Goal: Transaction & Acquisition: Subscribe to service/newsletter

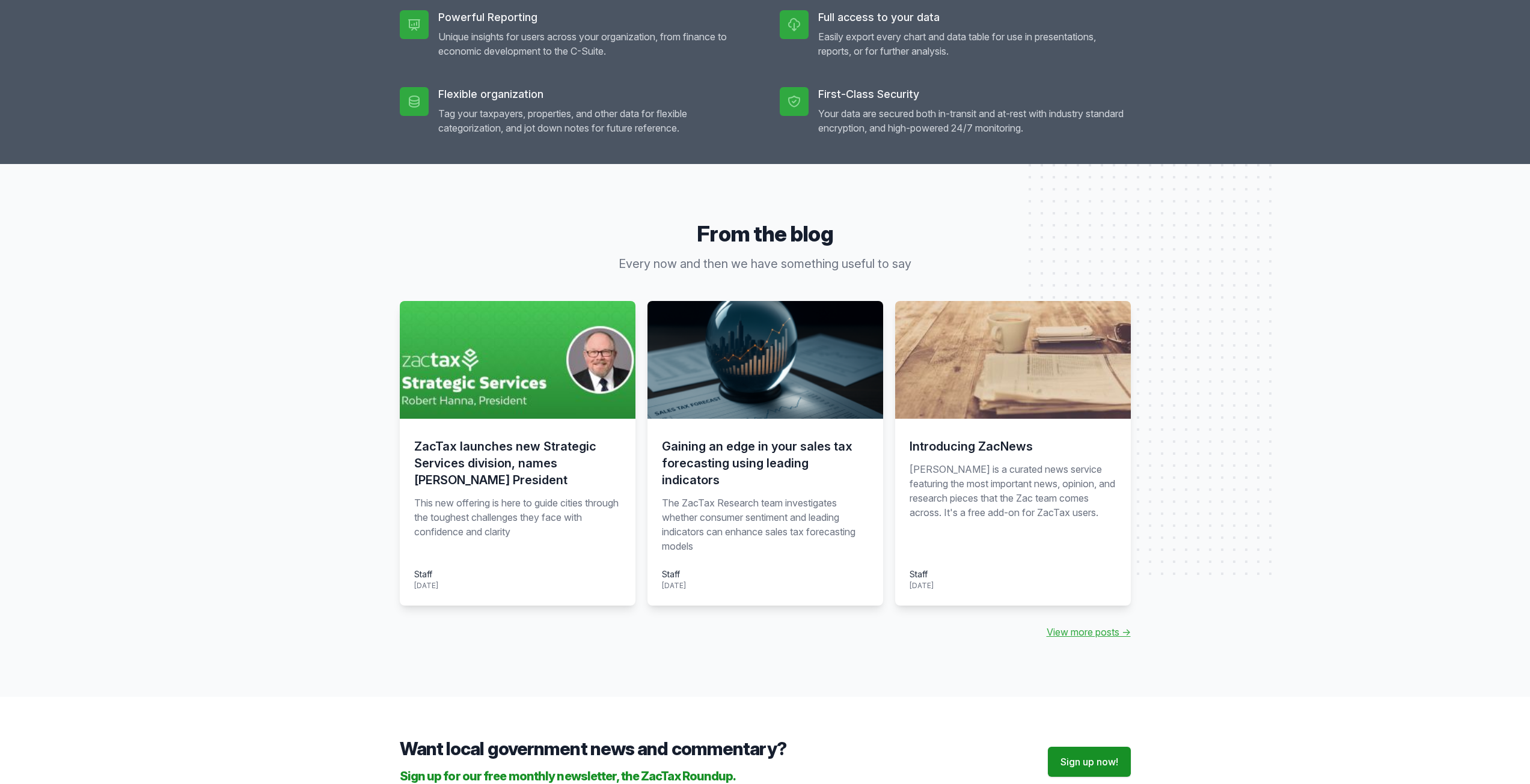
scroll to position [961, 0]
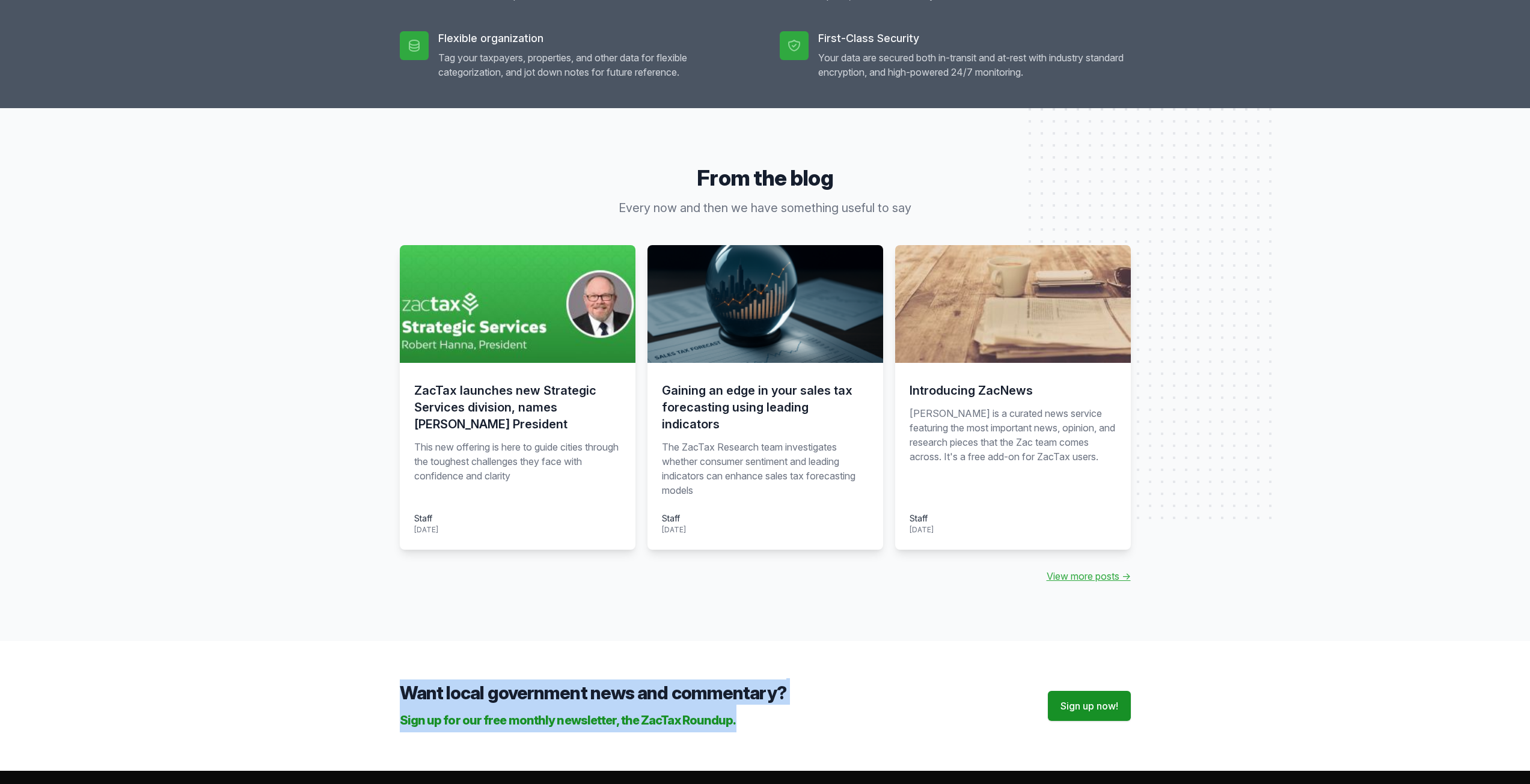
drag, startPoint x: 599, startPoint y: 711, endPoint x: 887, endPoint y: 737, distance: 289.2
click at [887, 737] on div "Want local government news and commentary? Sign up for our free monthly newslet…" at bounding box center [765, 706] width 1530 height 129
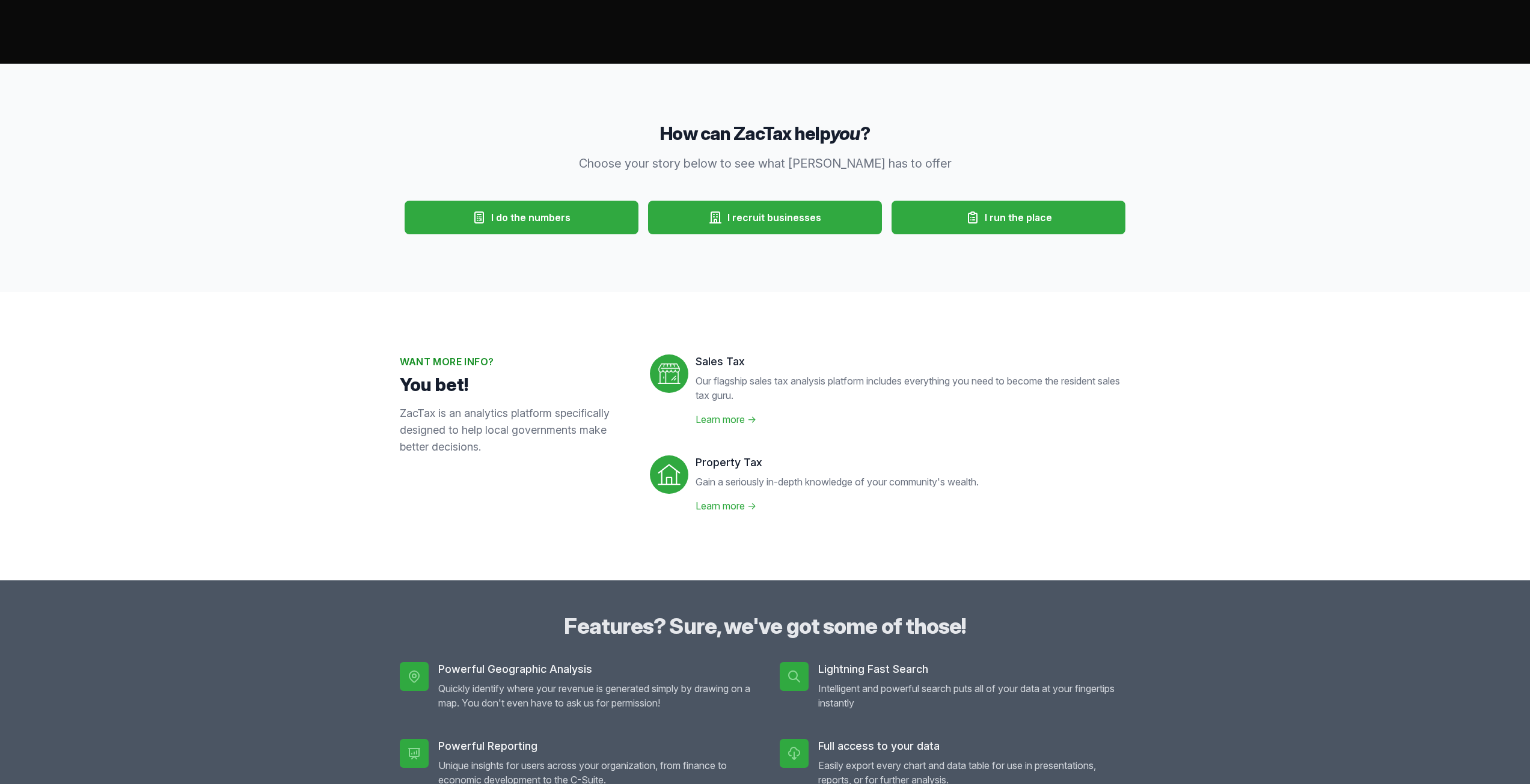
scroll to position [0, 0]
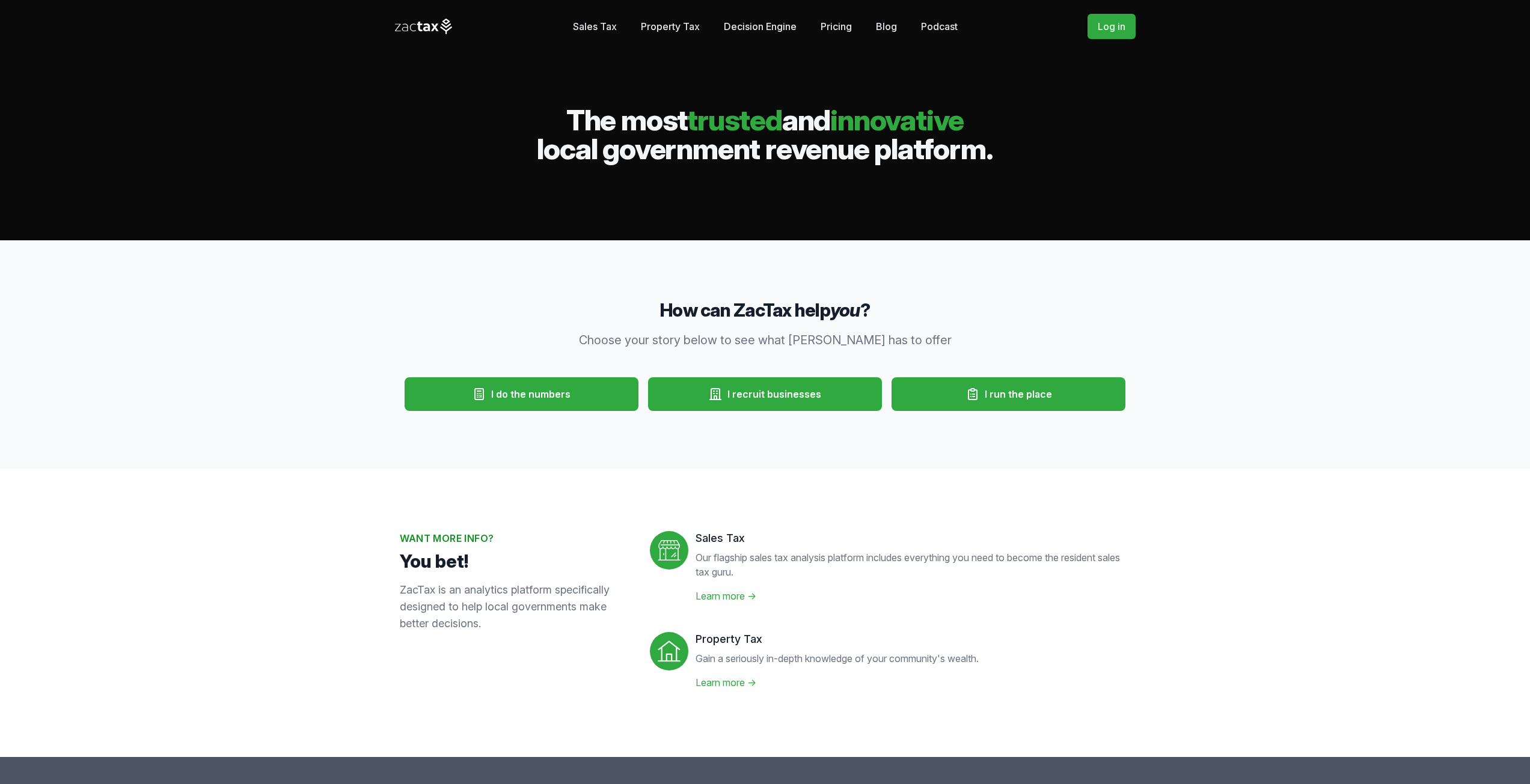
click at [583, 24] on link "Sales Tax" at bounding box center [595, 26] width 44 height 24
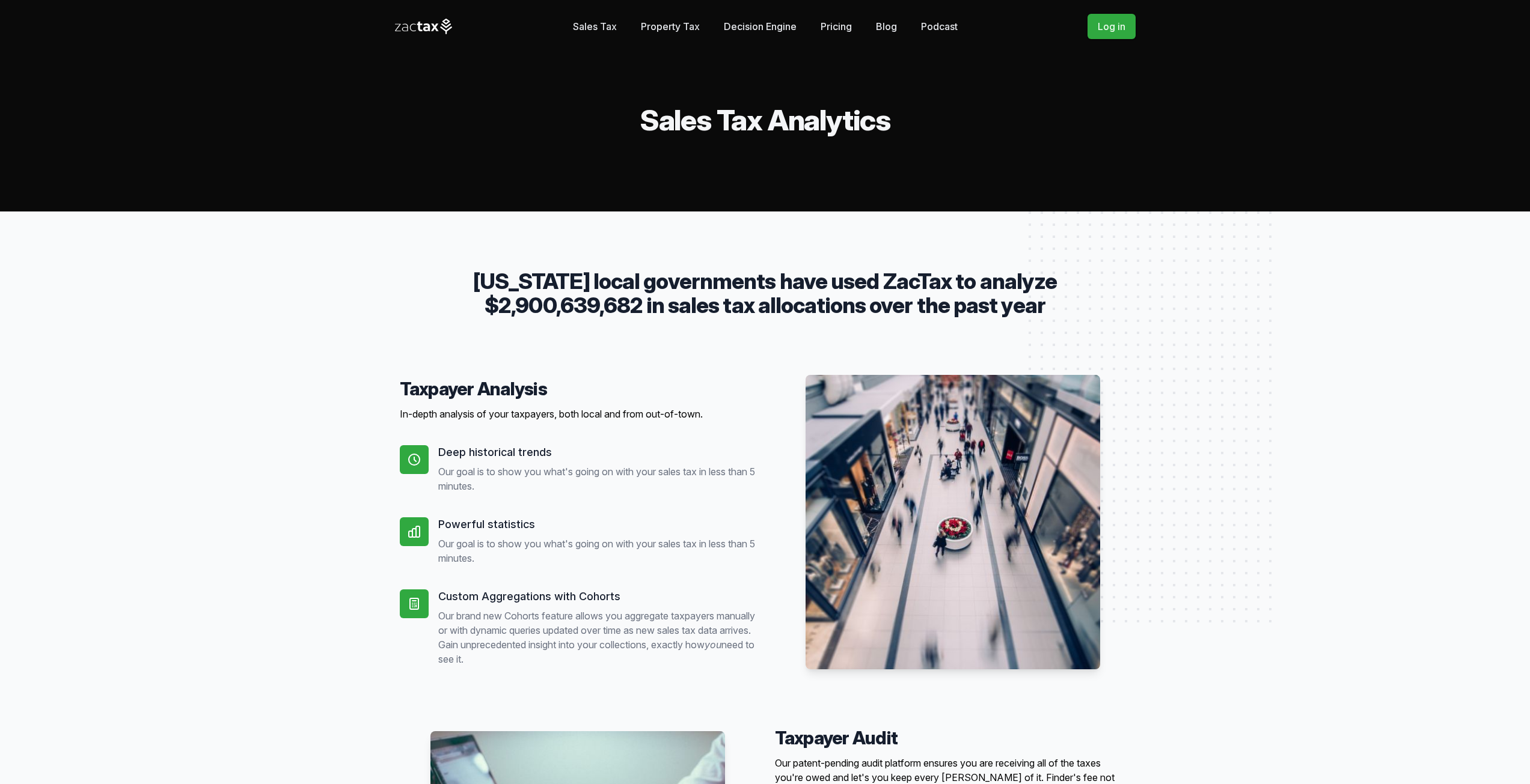
drag, startPoint x: 545, startPoint y: 213, endPoint x: 552, endPoint y: 43, distance: 170.1
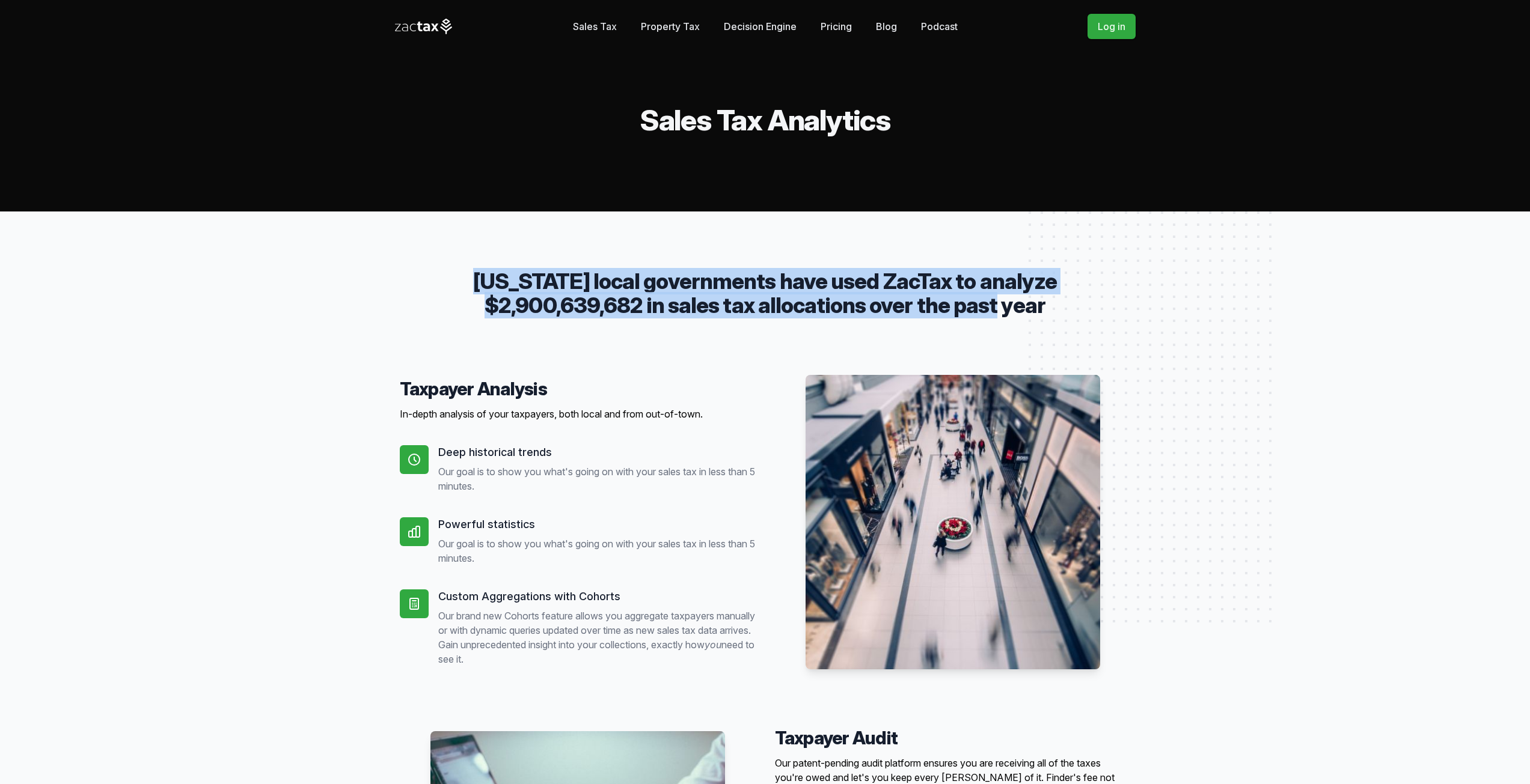
drag, startPoint x: 504, startPoint y: 252, endPoint x: 1089, endPoint y: 308, distance: 587.7
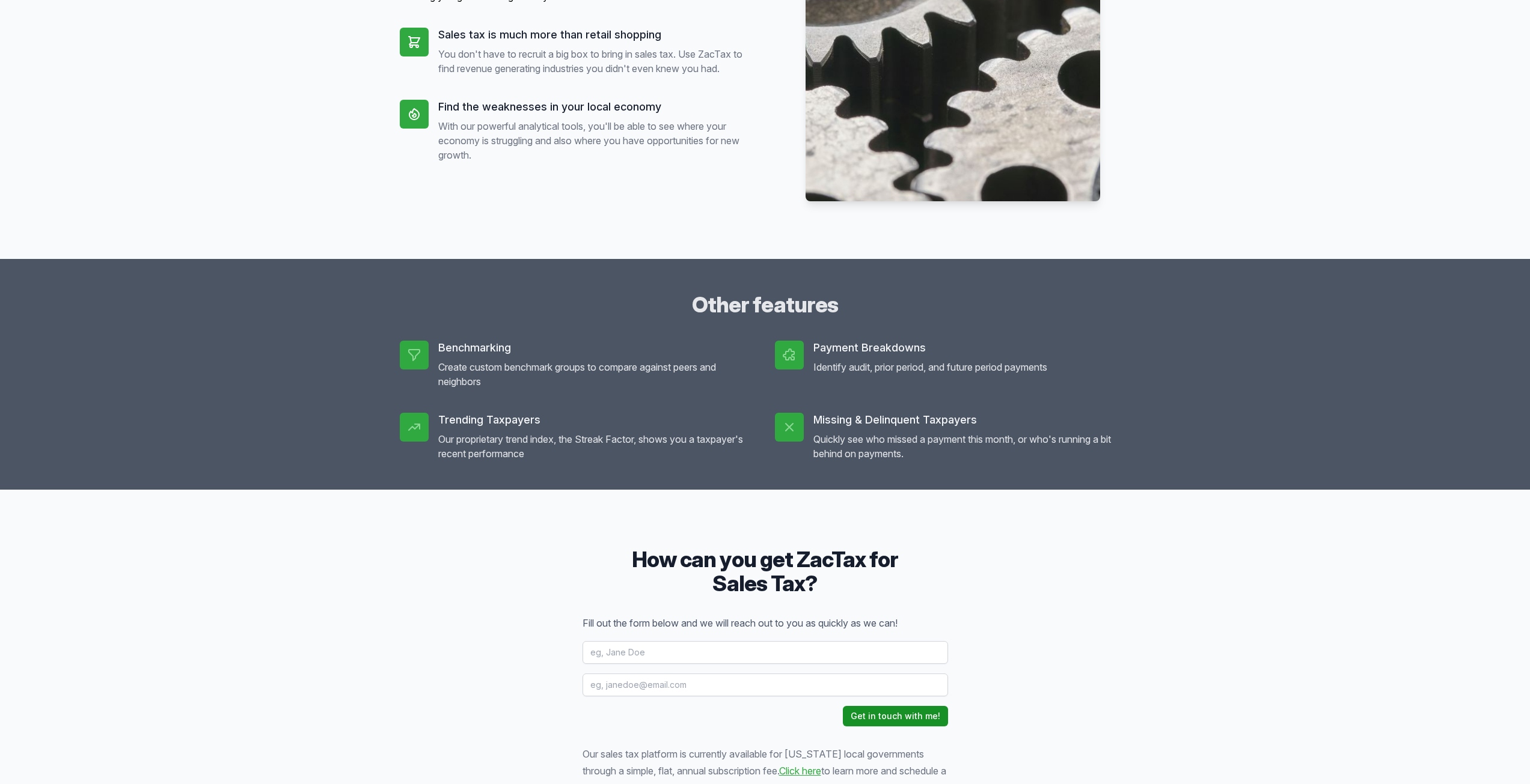
scroll to position [1202, 0]
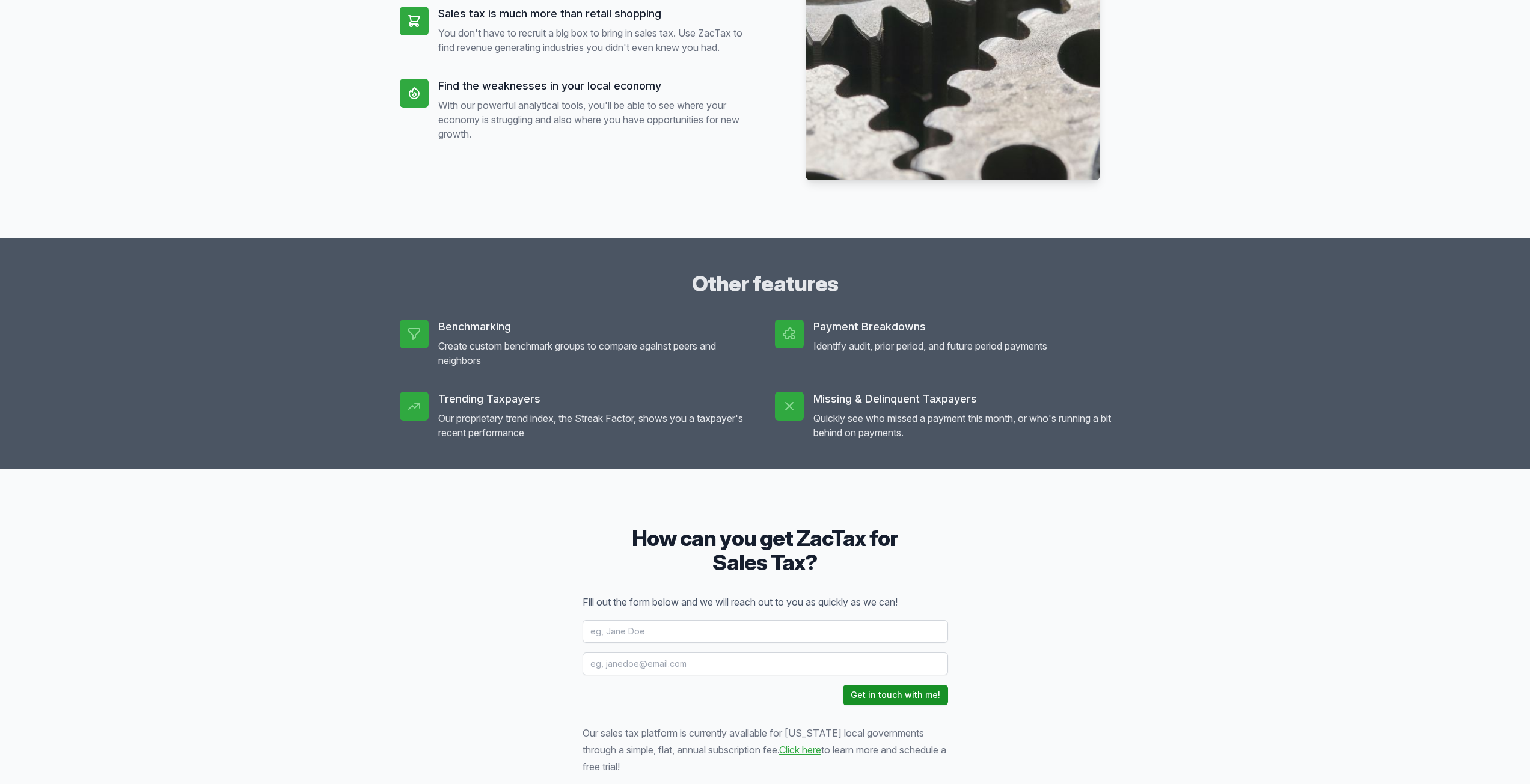
click at [739, 539] on h3 "How can you get ZacTax for Sales Tax?" at bounding box center [765, 550] width 366 height 48
click at [668, 641] on input "text" at bounding box center [765, 631] width 366 height 23
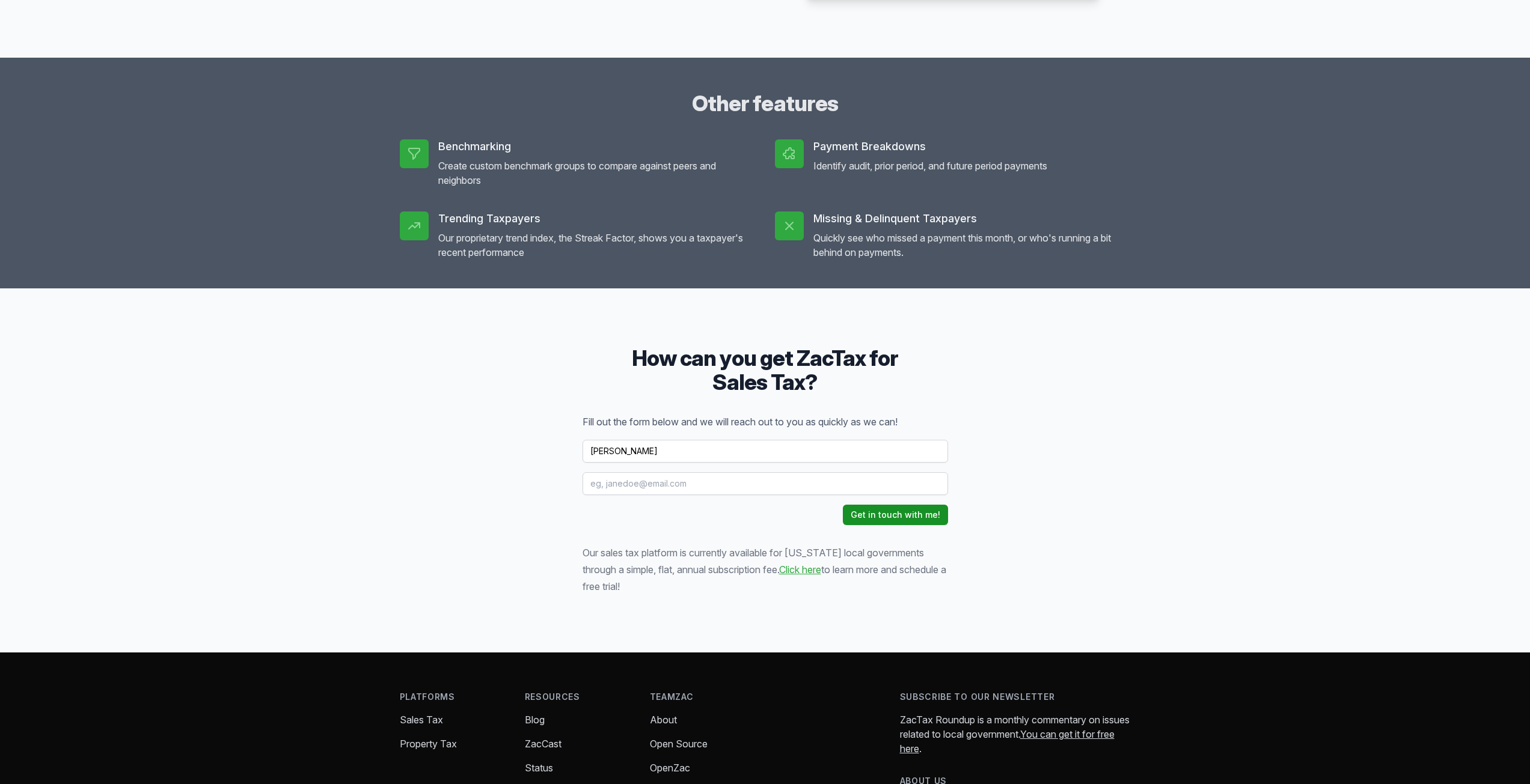
type input "[PERSON_NAME]"
drag, startPoint x: 666, startPoint y: 487, endPoint x: 425, endPoint y: 471, distance: 241.5
click at [423, 471] on div "How can you get ZacTax for Sales Tax? Fill out the form below and we will reach…" at bounding box center [765, 470] width 1530 height 364
paste input "[EMAIL_ADDRESS][PERSON_NAME][DOMAIN_NAME]"
type input "[PERSON_NAME][EMAIL_ADDRESS][PERSON_NAME][DOMAIN_NAME]"
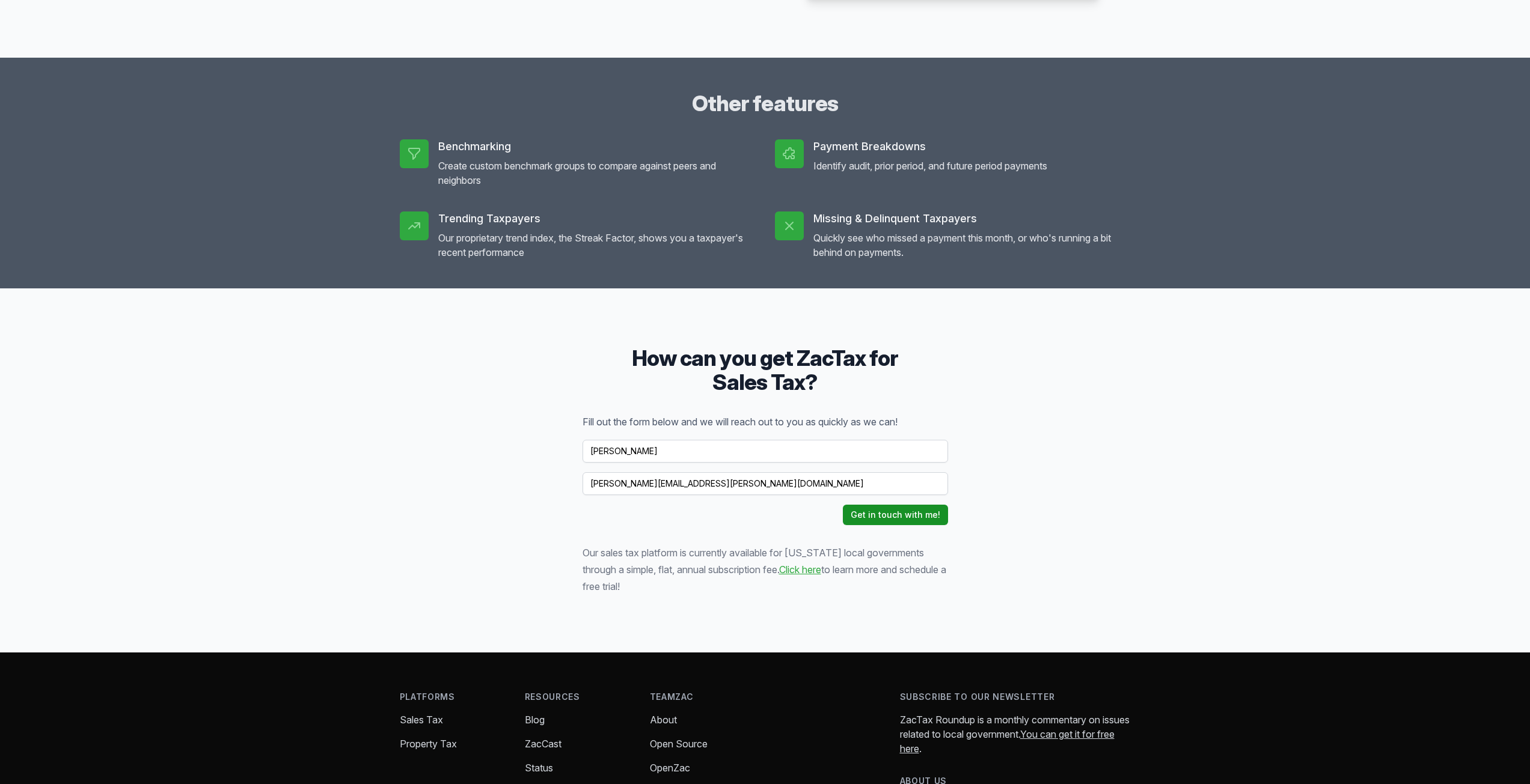
click at [863, 513] on button "Get in touch with me!" at bounding box center [895, 515] width 105 height 20
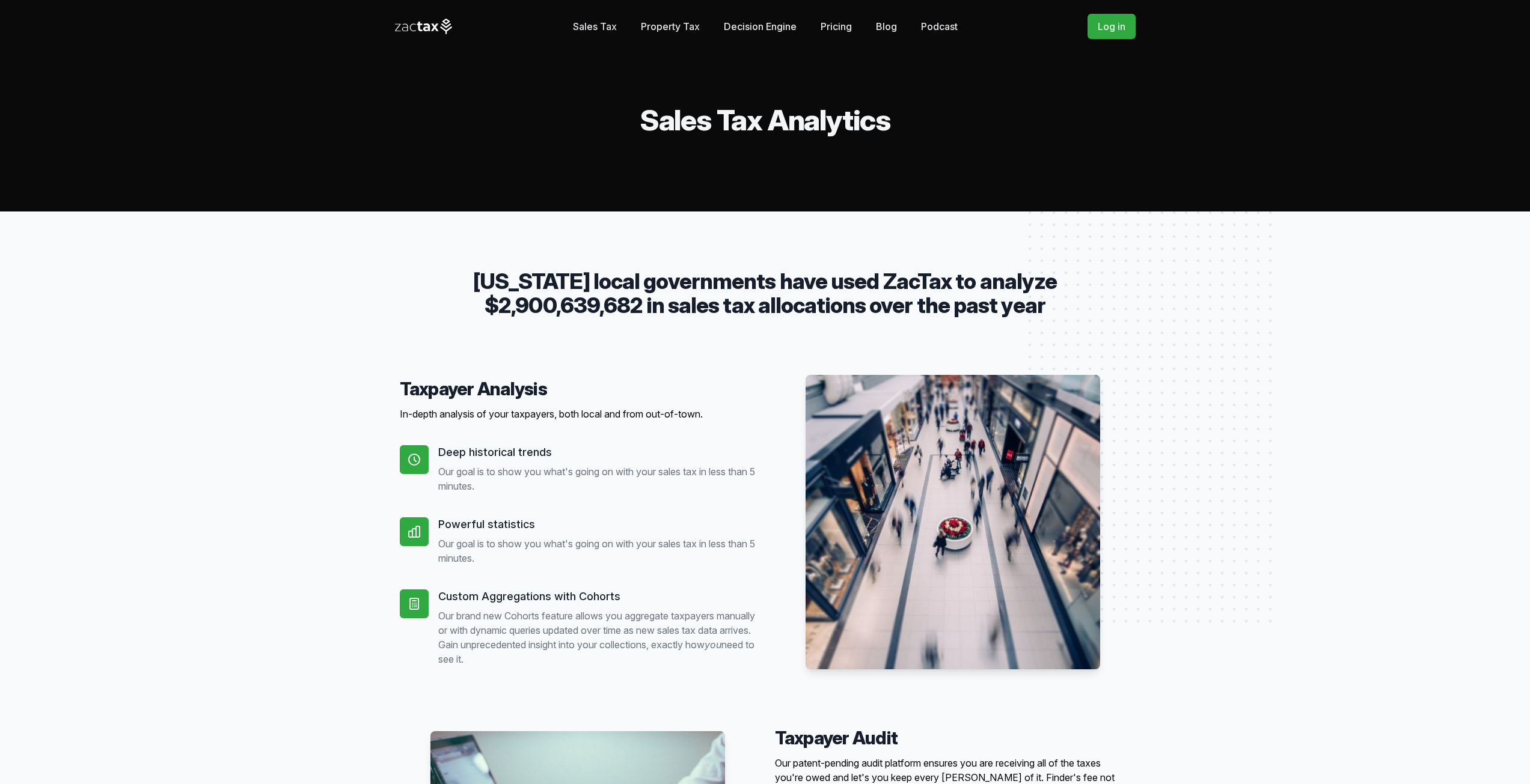
scroll to position [1435, 0]
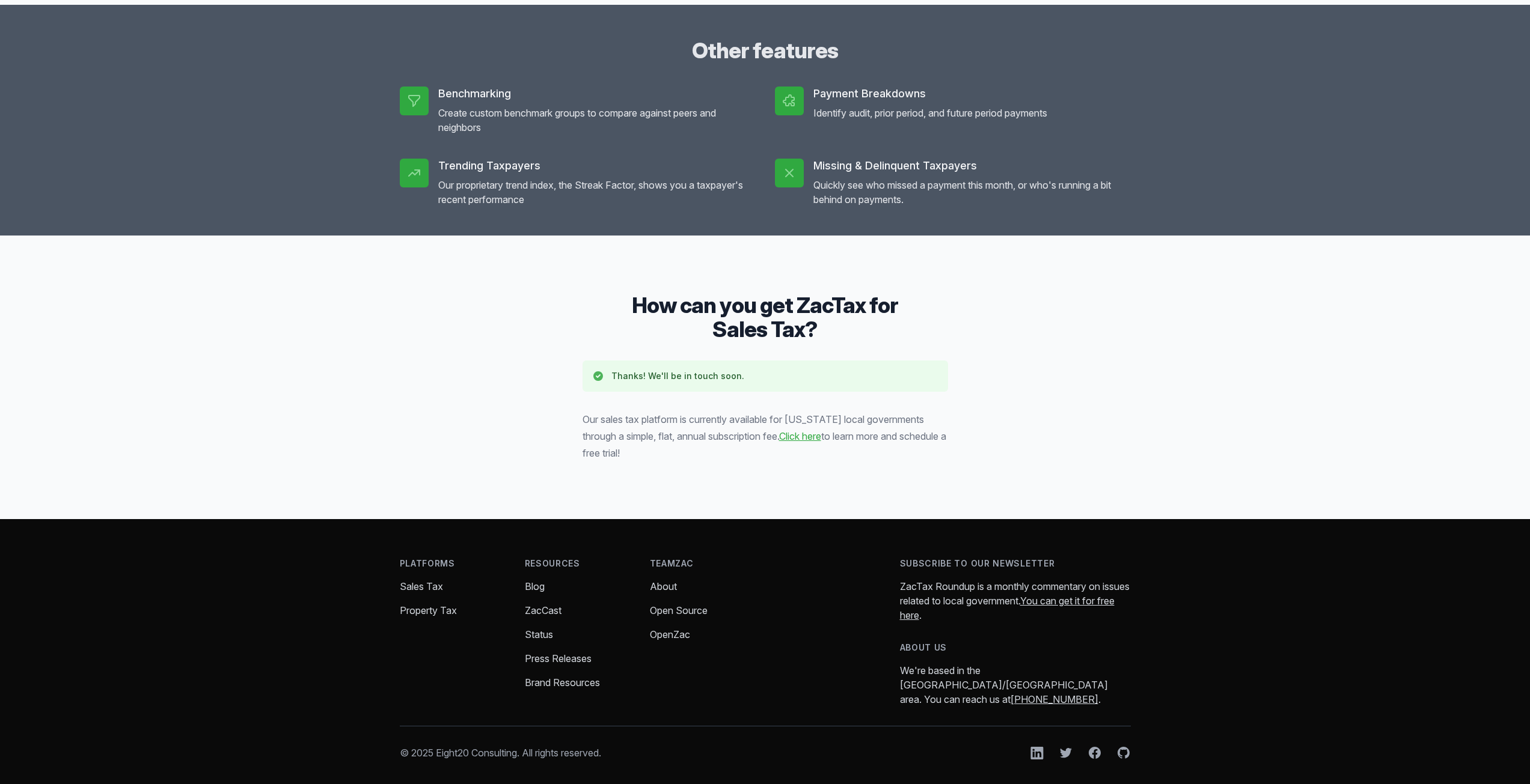
click at [1054, 339] on div "How can you get ZacTax for Sales Tax? Thanks! We'll be in touch soon. Our sales…" at bounding box center [765, 377] width 1530 height 284
